Goal: Information Seeking & Learning: Learn about a topic

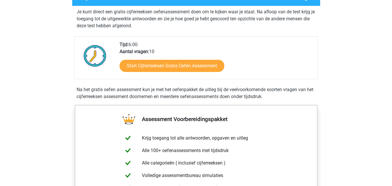
scroll to position [115, 0]
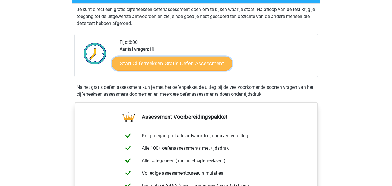
click at [173, 68] on link "Start Cijferreeksen Gratis Oefen Assessment" at bounding box center [172, 63] width 120 height 14
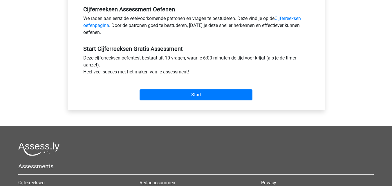
scroll to position [190, 0]
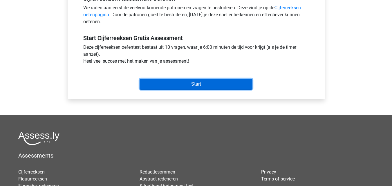
click at [203, 87] on input "Start" at bounding box center [196, 84] width 113 height 11
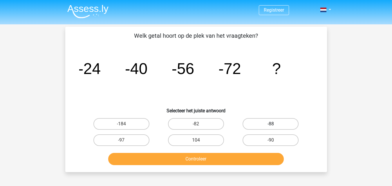
click at [270, 122] on label "-88" at bounding box center [271, 124] width 56 height 12
click at [271, 124] on input "-88" at bounding box center [273, 126] width 4 height 4
radio input "true"
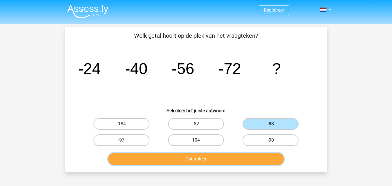
click at [227, 160] on button "Controleer" at bounding box center [196, 159] width 176 height 12
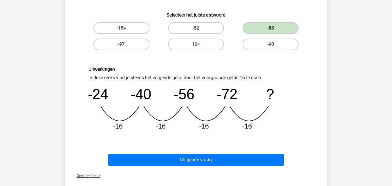
scroll to position [92, 0]
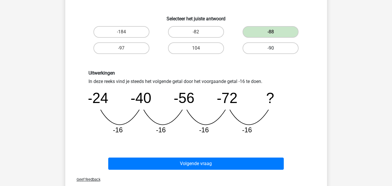
click at [283, 48] on label "-90" at bounding box center [271, 48] width 56 height 12
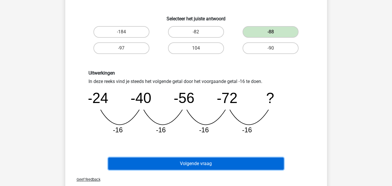
click at [223, 167] on button "Volgende vraag" at bounding box center [196, 164] width 176 height 12
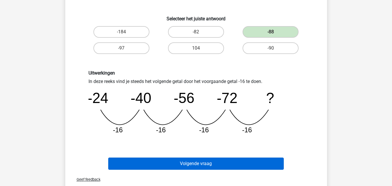
scroll to position [27, 0]
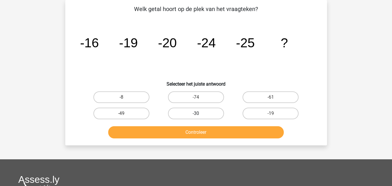
click at [193, 116] on label "-30" at bounding box center [196, 114] width 56 height 12
click at [196, 116] on input "-30" at bounding box center [198, 115] width 4 height 4
radio input "true"
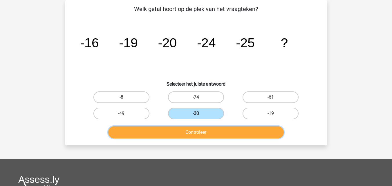
click at [196, 129] on button "Controleer" at bounding box center [196, 132] width 176 height 12
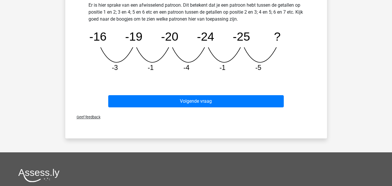
scroll to position [186, 0]
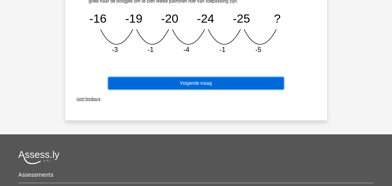
click at [219, 82] on button "Volgende vraag" at bounding box center [196, 83] width 176 height 12
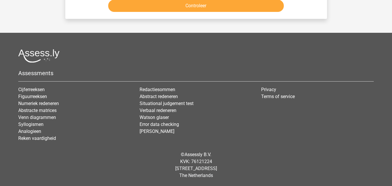
scroll to position [27, 0]
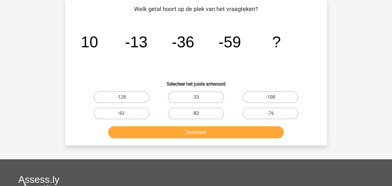
click at [195, 111] on label "-82" at bounding box center [196, 114] width 56 height 12
click at [196, 113] on input "-82" at bounding box center [198, 115] width 4 height 4
radio input "true"
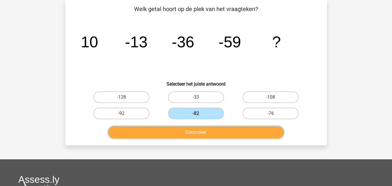
click at [197, 129] on button "Controleer" at bounding box center [196, 132] width 176 height 12
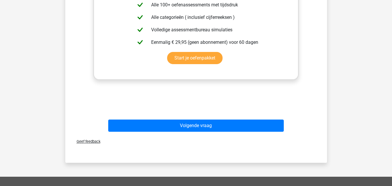
scroll to position [223, 0]
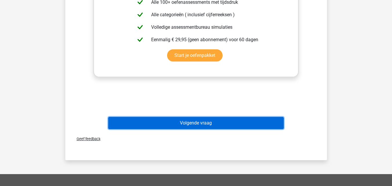
click at [214, 124] on button "Volgende vraag" at bounding box center [196, 123] width 176 height 12
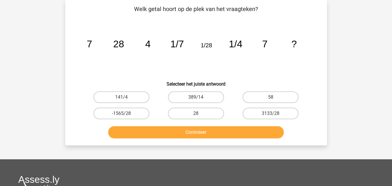
scroll to position [0, 0]
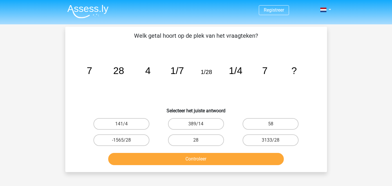
click at [228, 156] on button "Controleer" at bounding box center [196, 159] width 176 height 12
click at [190, 140] on label "28" at bounding box center [196, 140] width 56 height 12
click at [196, 140] on input "28" at bounding box center [198, 142] width 4 height 4
radio input "true"
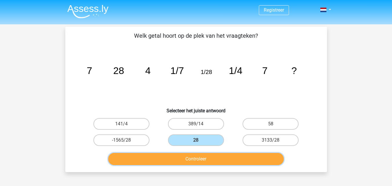
click at [197, 162] on button "Controleer" at bounding box center [196, 159] width 176 height 12
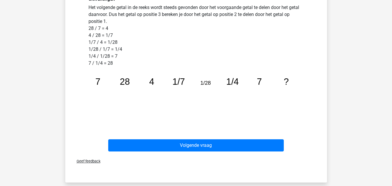
scroll to position [174, 0]
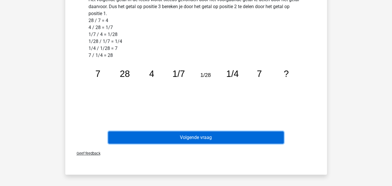
click at [209, 136] on button "Volgende vraag" at bounding box center [196, 137] width 176 height 12
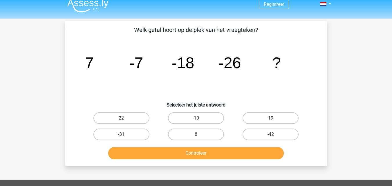
scroll to position [0, 0]
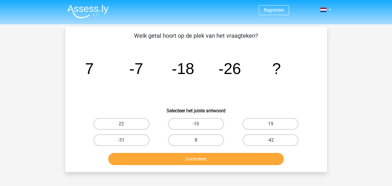
click at [123, 141] on input "-31" at bounding box center [123, 142] width 4 height 4
radio input "true"
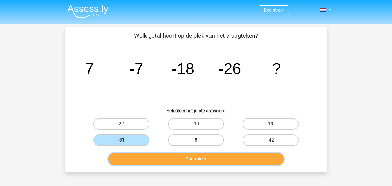
click at [163, 157] on button "Controleer" at bounding box center [196, 159] width 176 height 12
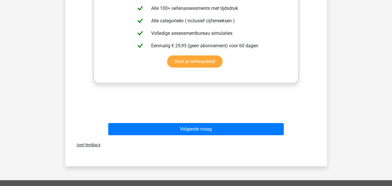
scroll to position [218, 0]
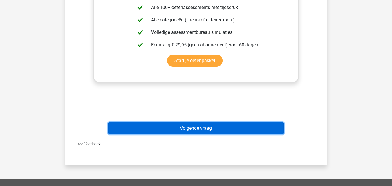
click at [204, 125] on button "Volgende vraag" at bounding box center [196, 128] width 176 height 12
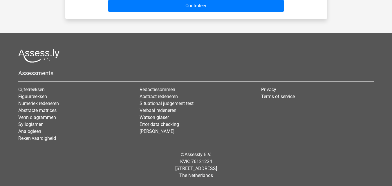
scroll to position [27, 0]
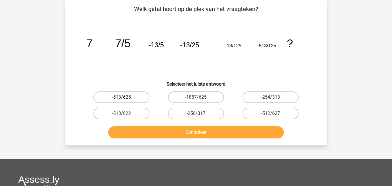
click at [126, 95] on label "-513/625" at bounding box center [121, 97] width 56 height 12
click at [125, 97] on input "-513/625" at bounding box center [123, 99] width 4 height 4
radio input "true"
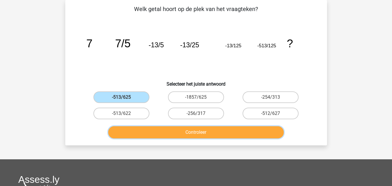
click at [156, 127] on button "Controleer" at bounding box center [196, 132] width 176 height 12
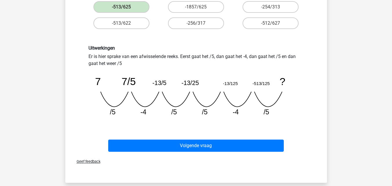
scroll to position [114, 0]
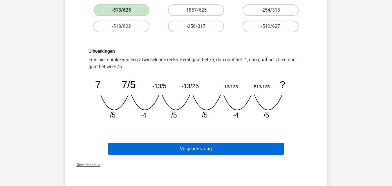
drag, startPoint x: 213, startPoint y: 140, endPoint x: 212, endPoint y: 147, distance: 7.0
click at [212, 147] on div "Volgende vraag" at bounding box center [196, 147] width 243 height 19
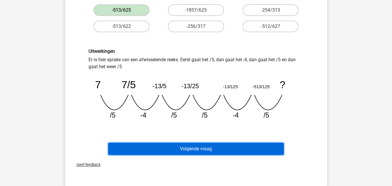
click at [212, 147] on button "Volgende vraag" at bounding box center [196, 149] width 176 height 12
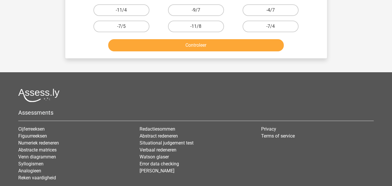
scroll to position [27, 0]
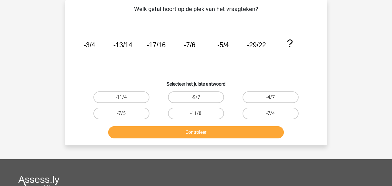
click at [207, 133] on button "Controleer" at bounding box center [196, 132] width 176 height 12
click at [204, 117] on label "-11/8" at bounding box center [196, 114] width 56 height 12
click at [200, 117] on input "-11/8" at bounding box center [198, 115] width 4 height 4
radio input "true"
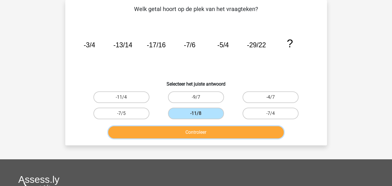
click at [197, 134] on button "Controleer" at bounding box center [196, 132] width 176 height 12
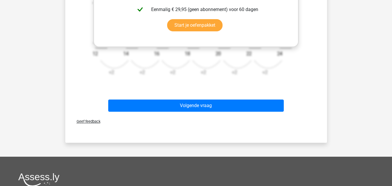
scroll to position [278, 0]
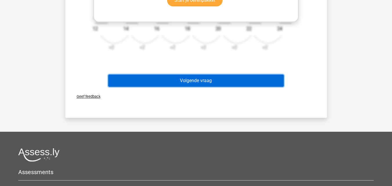
click at [207, 81] on button "Volgende vraag" at bounding box center [196, 81] width 176 height 12
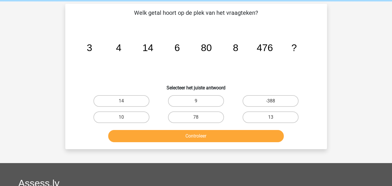
scroll to position [24, 0]
